Goal: Task Accomplishment & Management: Manage account settings

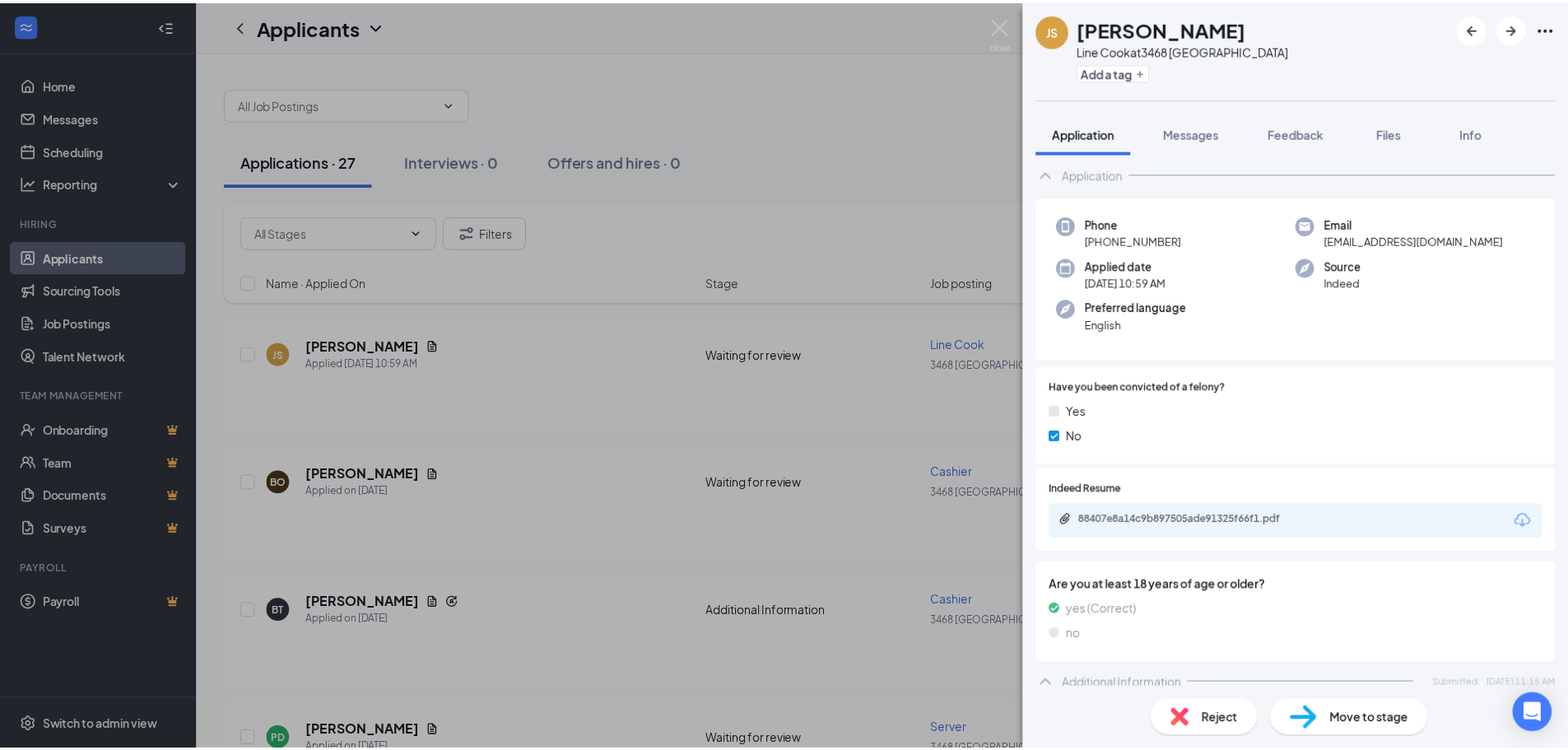
scroll to position [10, 0]
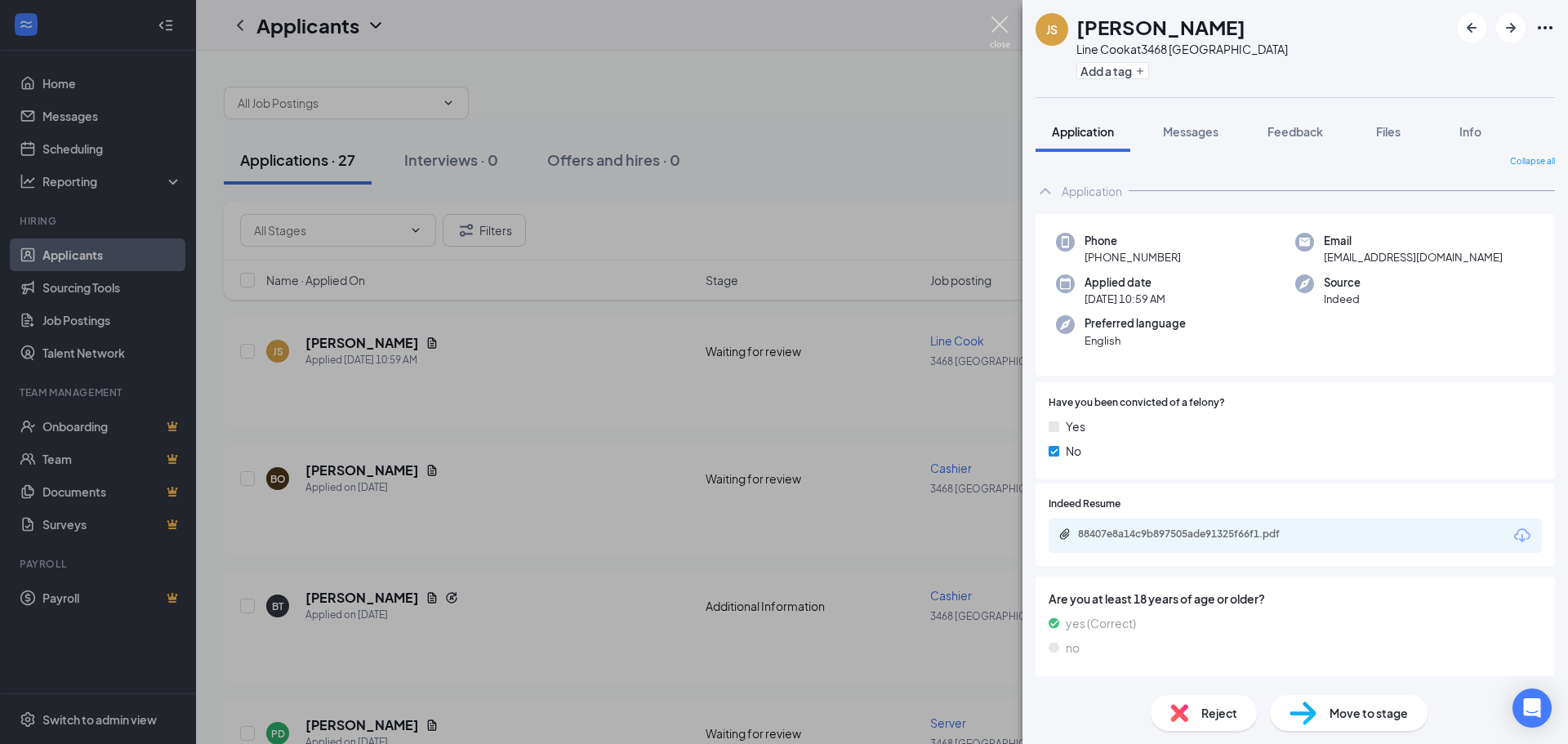
click at [999, 21] on img at bounding box center [999, 32] width 20 height 32
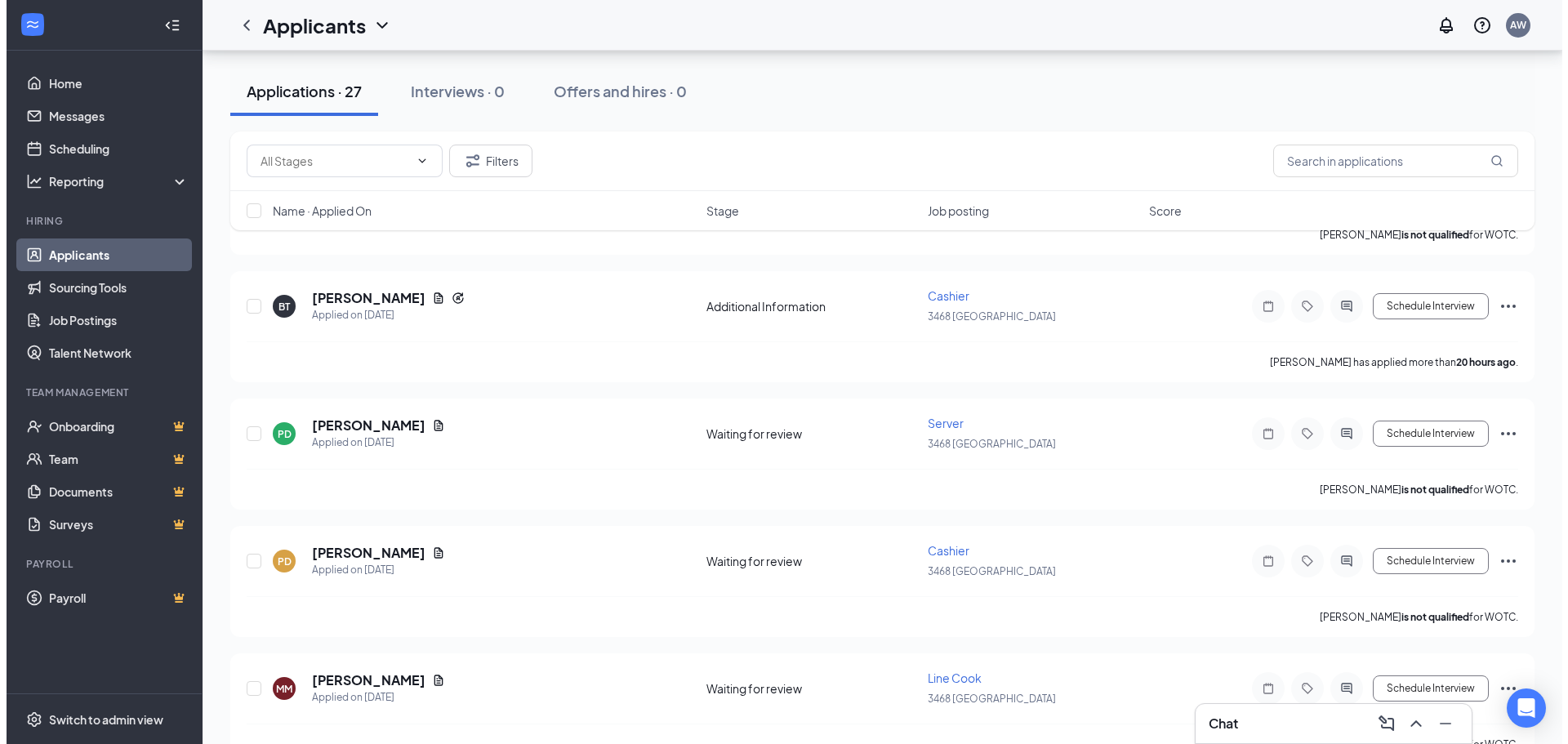
scroll to position [303, 0]
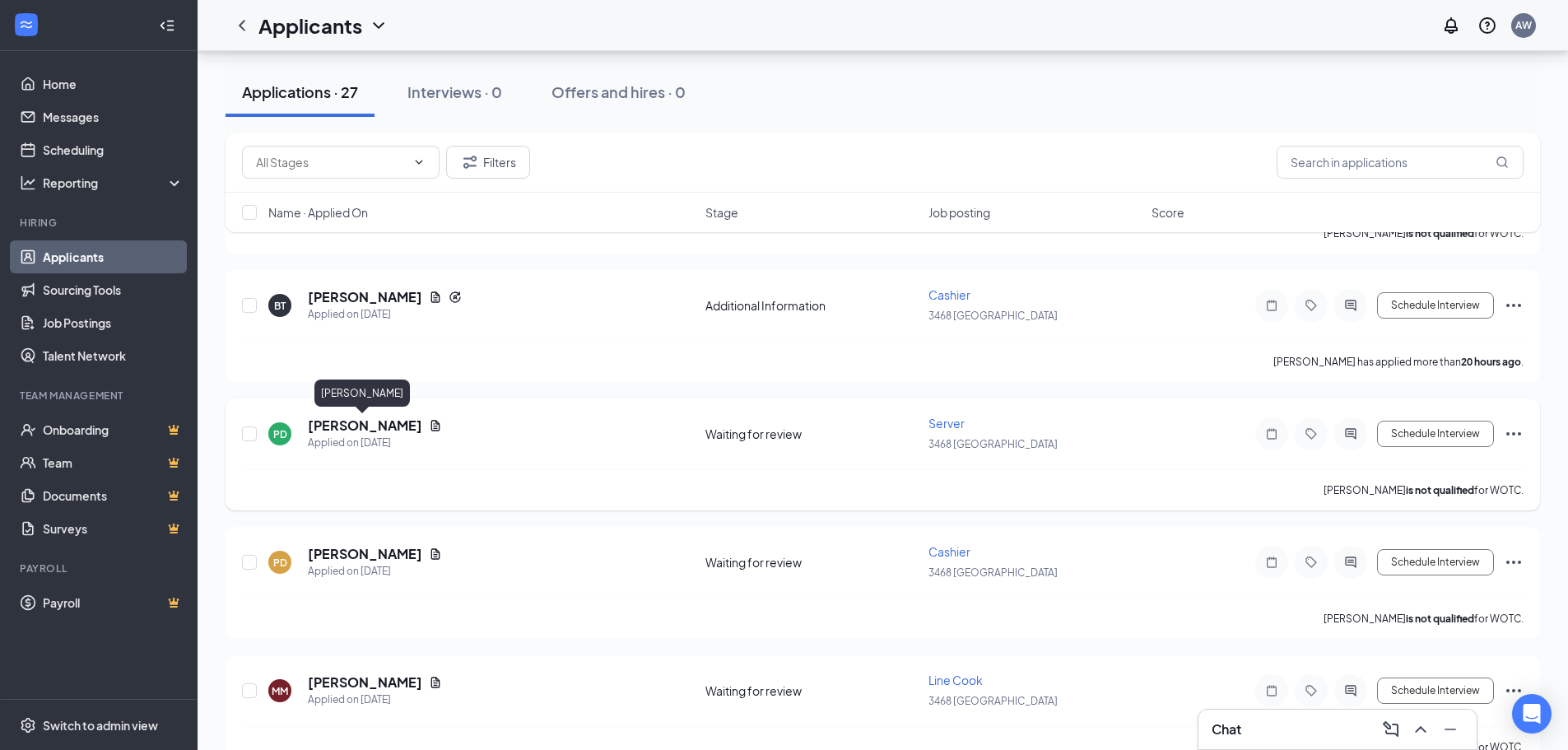
click at [366, 426] on h5 "[PERSON_NAME]" at bounding box center [365, 426] width 115 height 18
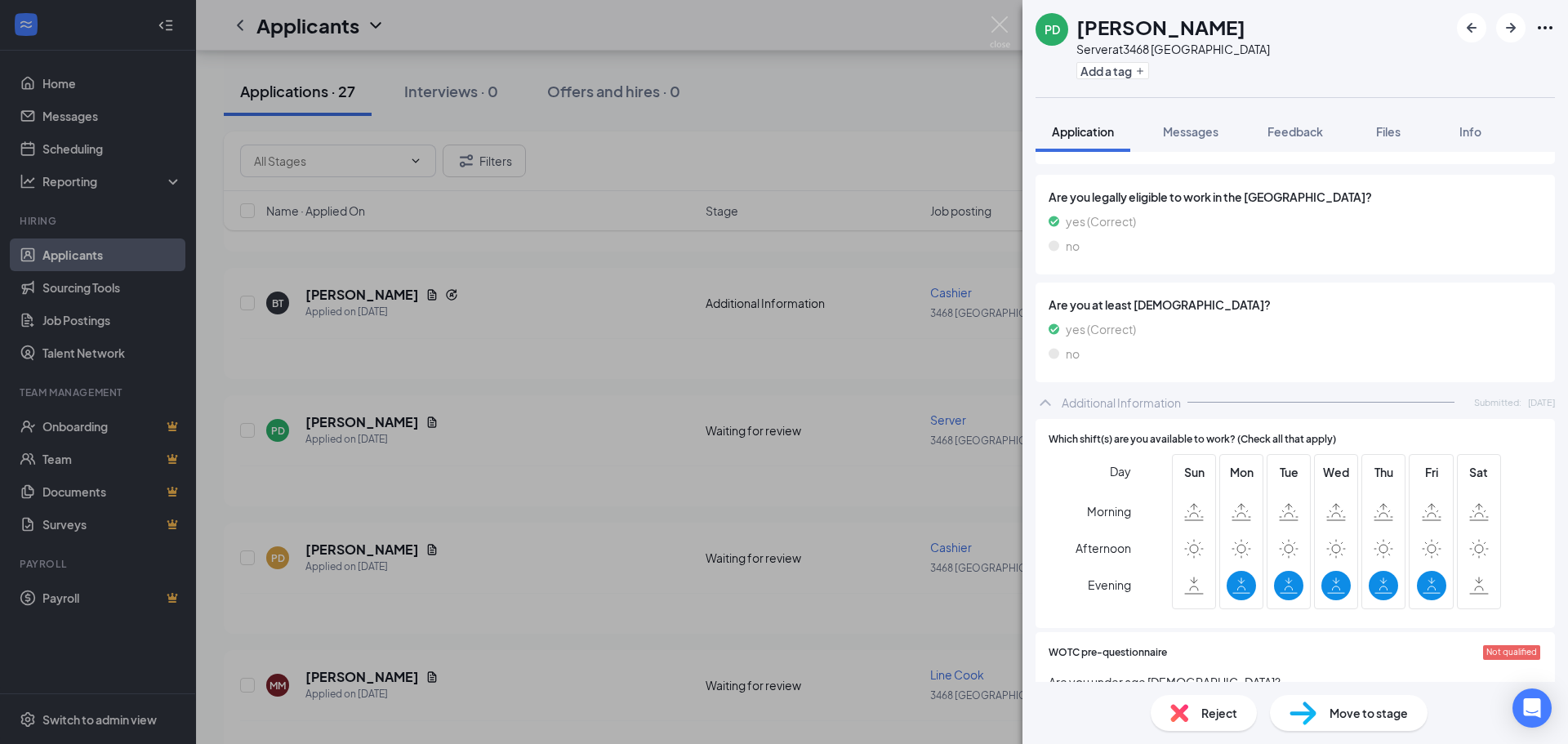
scroll to position [576, 0]
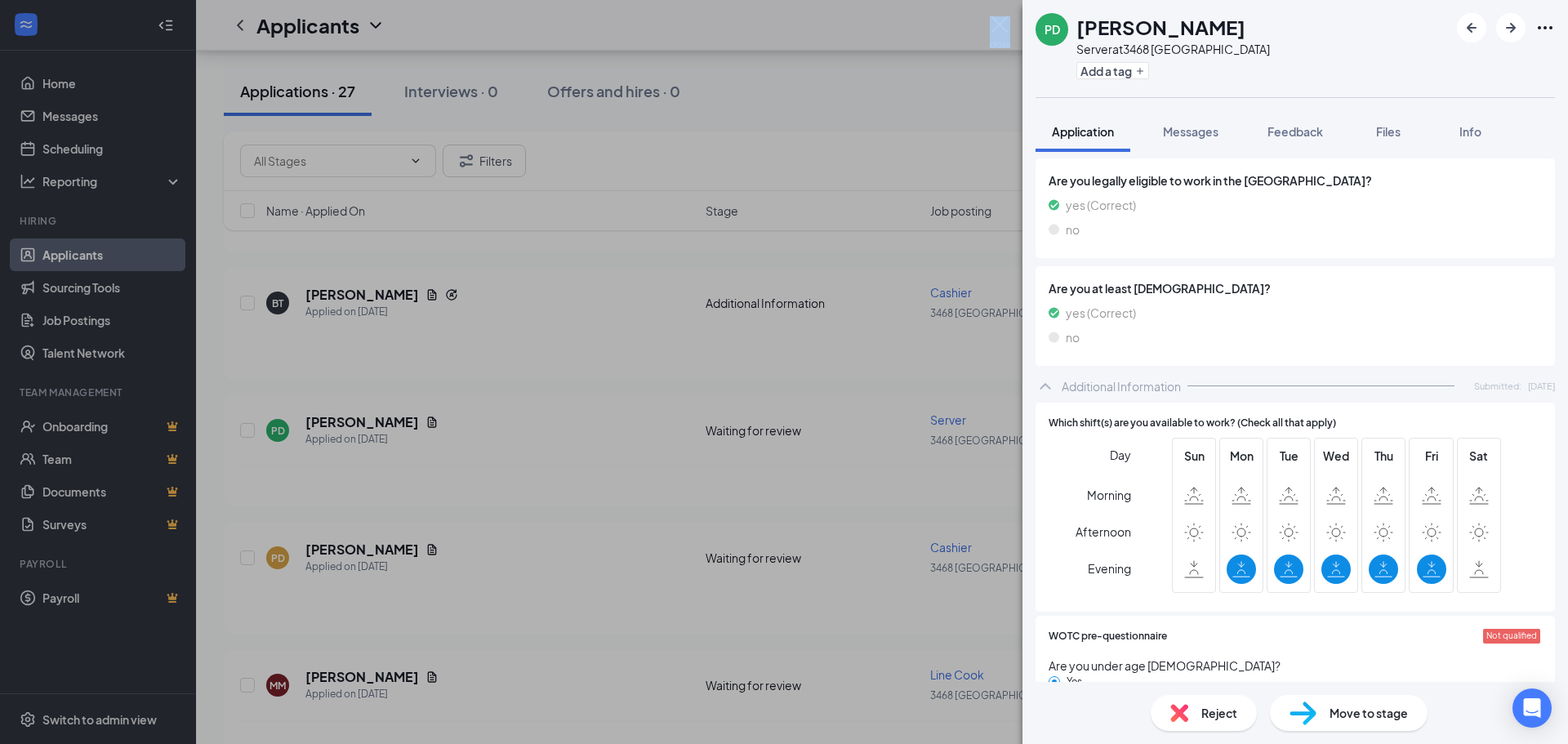
drag, startPoint x: 988, startPoint y: 21, endPoint x: 996, endPoint y: 25, distance: 8.9
click at [996, 25] on div "PD [PERSON_NAME] Server at 3468 Angola Add a tag Application Messages Feedback …" at bounding box center [784, 372] width 1568 height 744
click at [995, 27] on img at bounding box center [999, 32] width 20 height 32
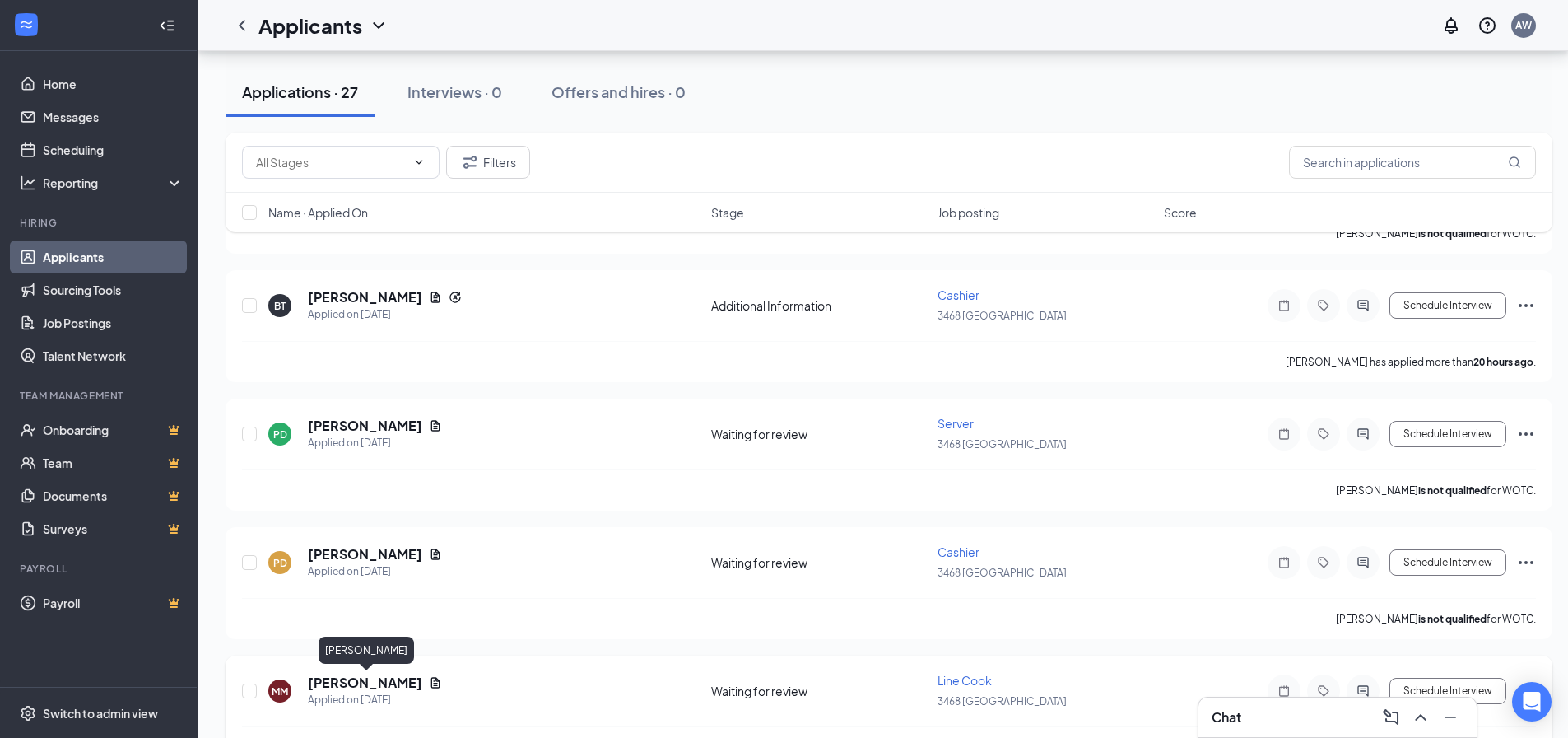
click at [408, 684] on h5 "[PERSON_NAME]" at bounding box center [365, 683] width 115 height 18
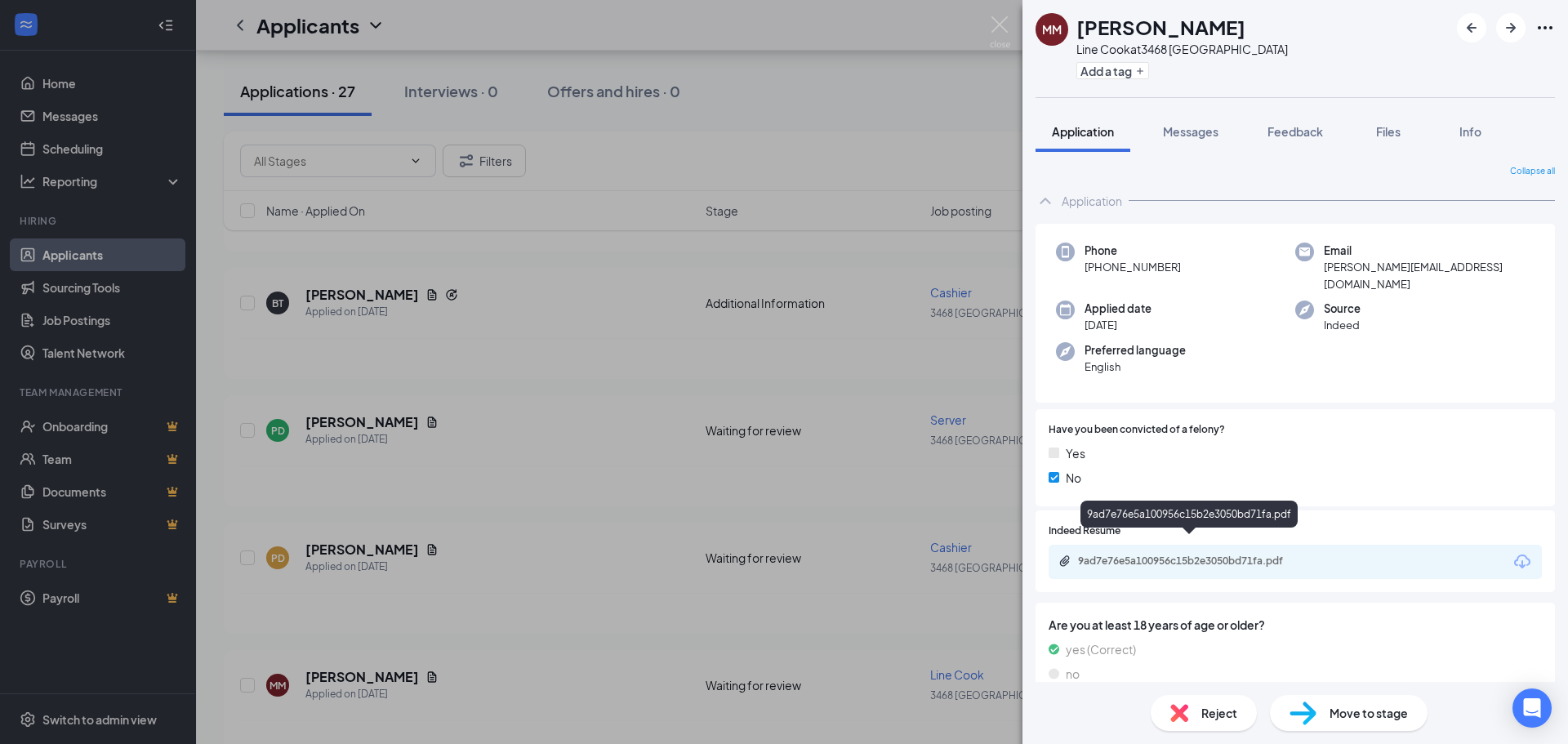
click at [1158, 555] on div "9ad7e76e5a100956c15b2e3050bd71fa.pdf" at bounding box center [1191, 561] width 228 height 13
click at [996, 26] on img at bounding box center [999, 32] width 20 height 32
